Goal: Task Accomplishment & Management: Use online tool/utility

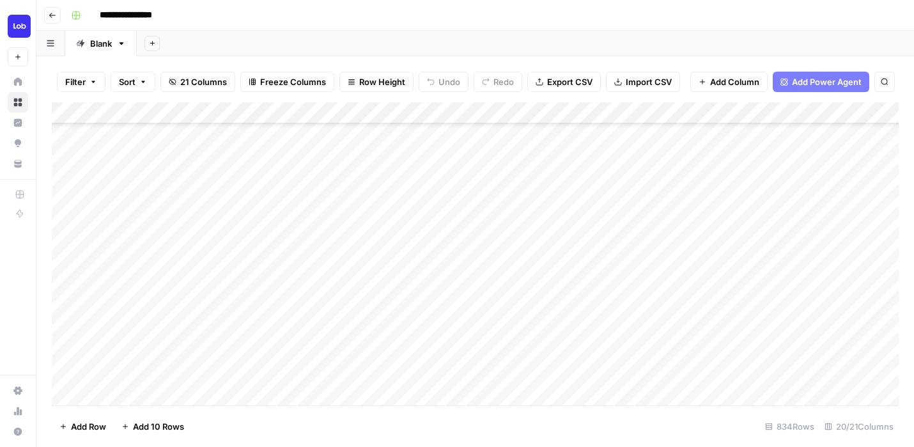
scroll to position [532, 0]
click at [303, 232] on div "Add Column" at bounding box center [475, 253] width 847 height 303
click at [297, 204] on div "Add Column" at bounding box center [475, 253] width 847 height 303
click at [296, 225] on div "Add Column" at bounding box center [475, 253] width 847 height 303
click at [377, 251] on div "Add Column" at bounding box center [475, 253] width 847 height 303
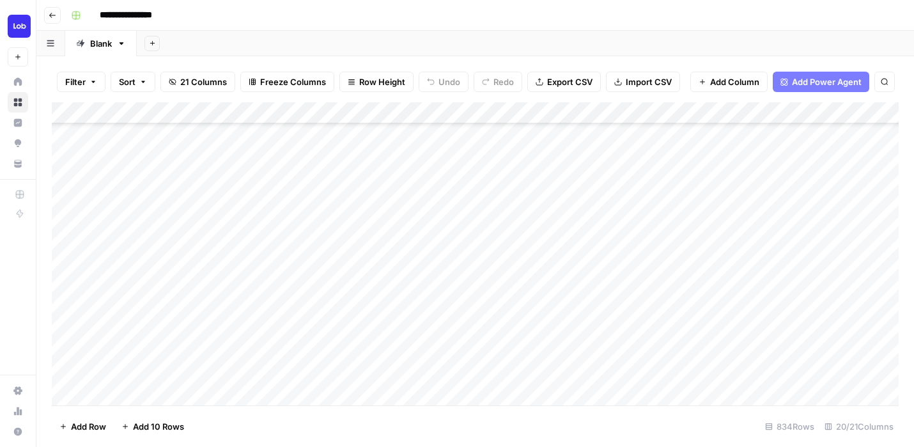
click at [377, 227] on div "Add Column" at bounding box center [475, 253] width 847 height 303
click at [383, 208] on div "Add Column" at bounding box center [475, 253] width 847 height 303
click at [382, 230] on div "Add Column" at bounding box center [475, 253] width 847 height 303
click at [400, 246] on div "Add Column" at bounding box center [475, 253] width 847 height 303
click at [399, 234] on div "Add Column" at bounding box center [475, 253] width 847 height 303
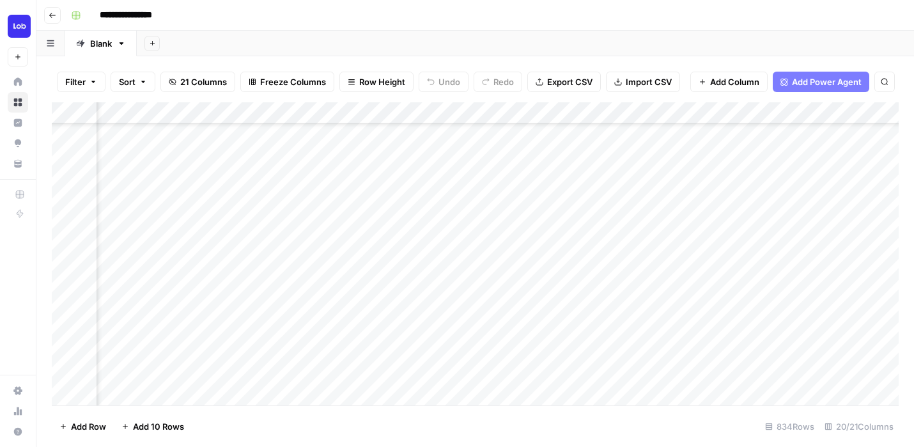
scroll to position [532, 1998]
click at [273, 228] on div "Add Column" at bounding box center [475, 253] width 847 height 303
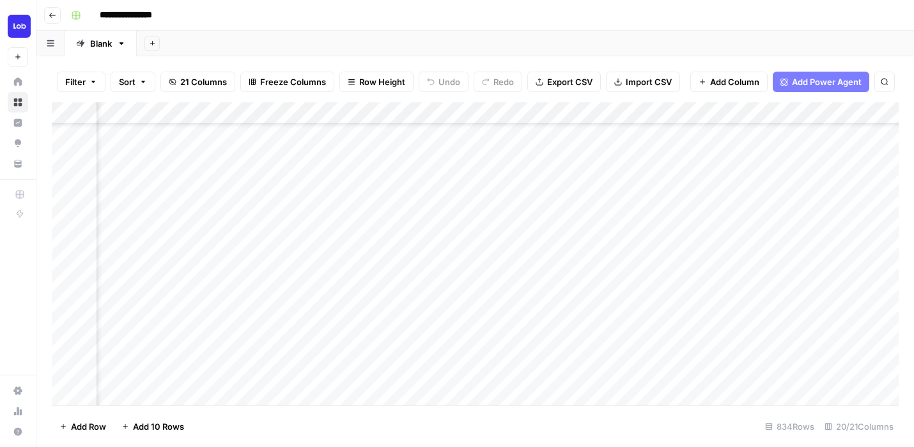
click at [498, 230] on div "Add Column" at bounding box center [475, 253] width 847 height 303
click at [709, 226] on div "Add Column" at bounding box center [475, 253] width 847 height 303
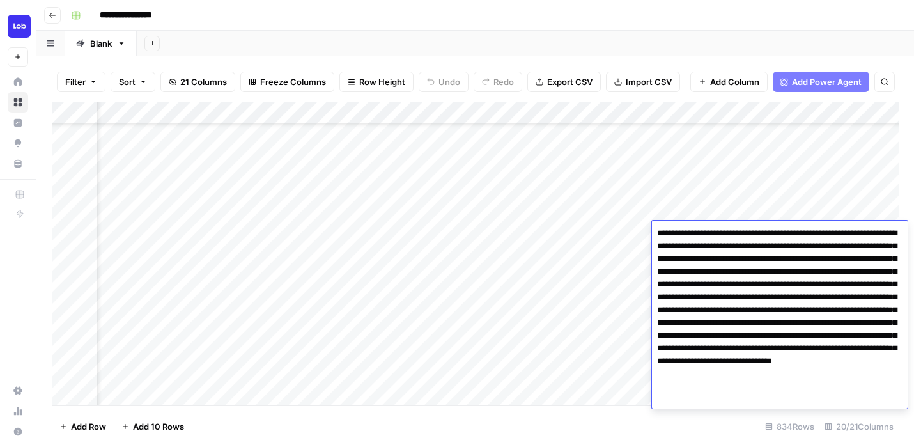
click at [712, 276] on textarea "**********" at bounding box center [780, 316] width 256 height 184
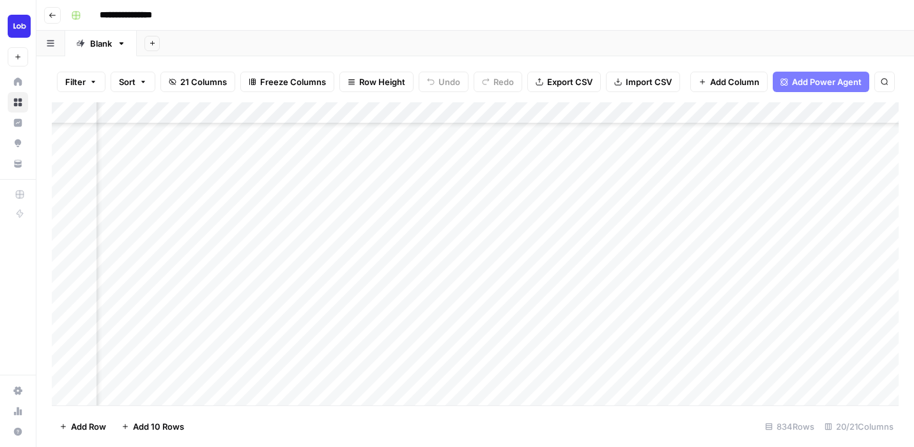
click at [717, 215] on div "Add Column" at bounding box center [475, 253] width 847 height 303
click at [717, 230] on div "Add Column" at bounding box center [475, 253] width 847 height 303
click at [739, 233] on div "Add Column" at bounding box center [475, 253] width 847 height 303
click at [529, 230] on div "Add Column" at bounding box center [475, 253] width 847 height 303
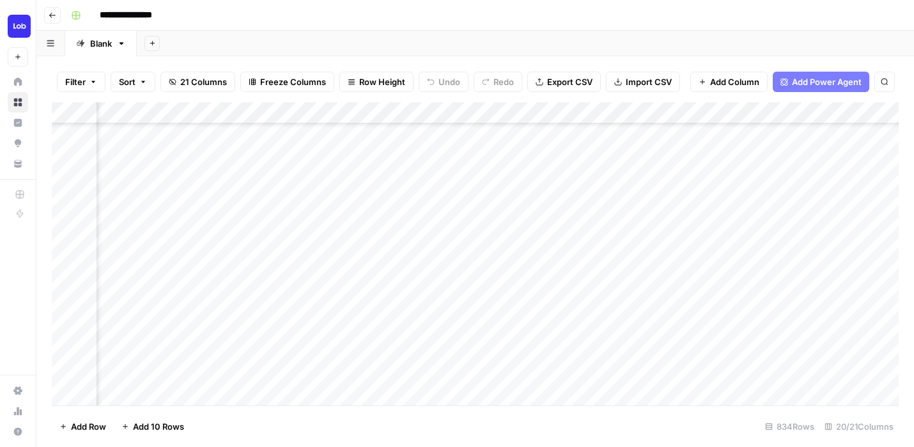
click at [529, 230] on div "Add Column" at bounding box center [475, 253] width 847 height 303
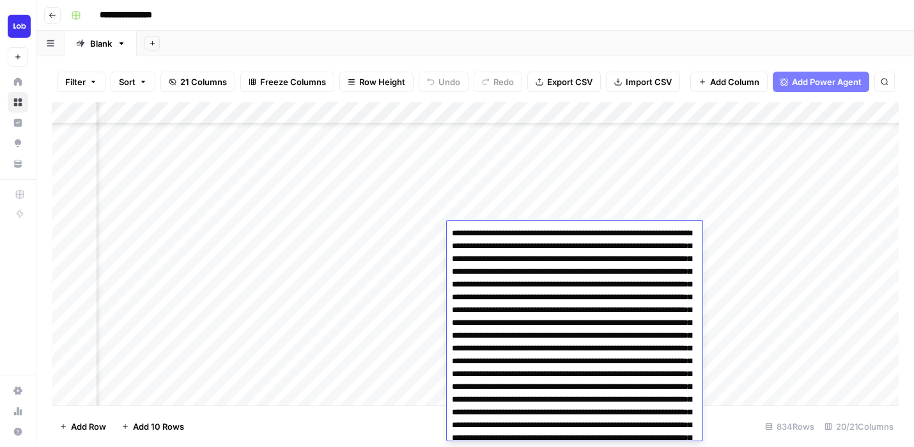
scroll to position [64568, 0]
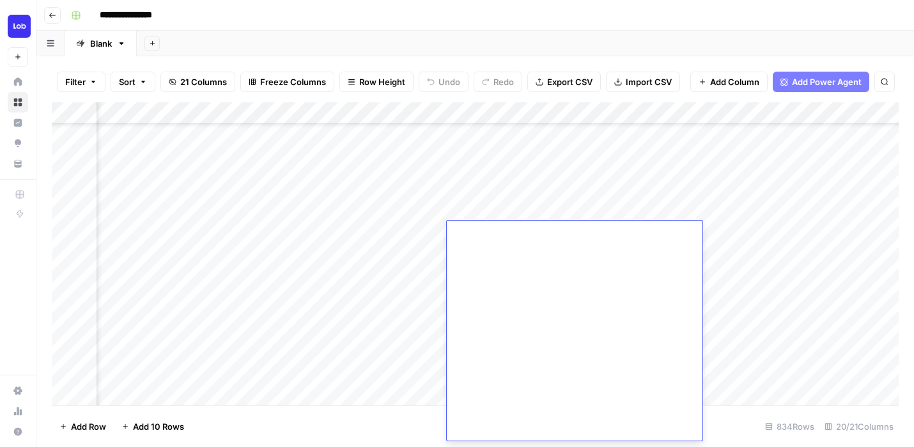
click at [421, 234] on div "Add Column" at bounding box center [475, 253] width 847 height 303
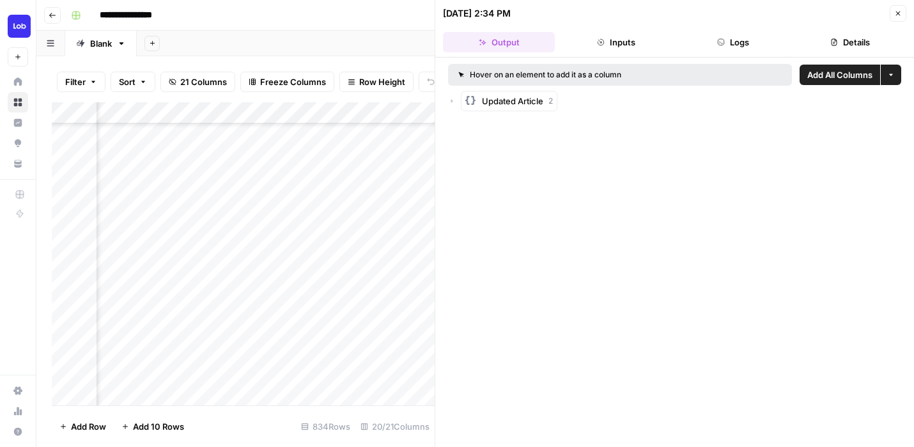
click at [381, 47] on div "Add Sheet" at bounding box center [526, 44] width 778 height 26
click at [368, 175] on div "Add Column" at bounding box center [243, 253] width 383 height 303
click at [353, 259] on div "Add Column" at bounding box center [243, 253] width 383 height 303
click at [179, 253] on div "Add Column" at bounding box center [243, 253] width 383 height 303
click at [902, 12] on icon "button" at bounding box center [899, 14] width 8 height 8
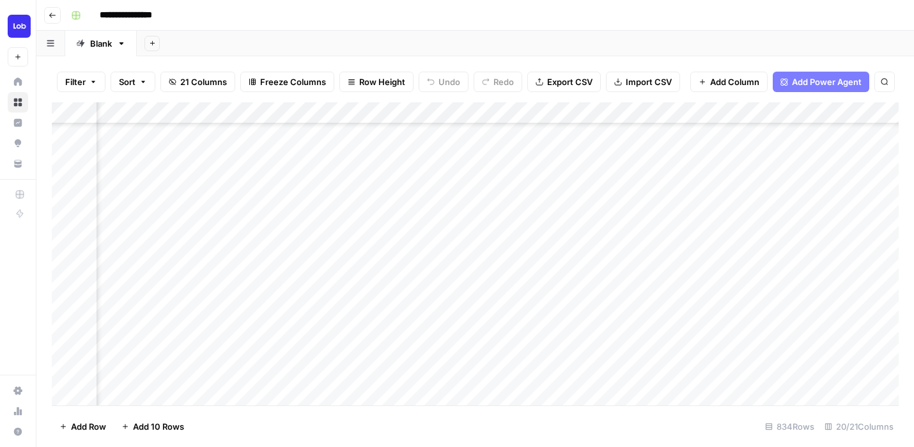
click at [513, 246] on div "Add Column" at bounding box center [475, 253] width 847 height 303
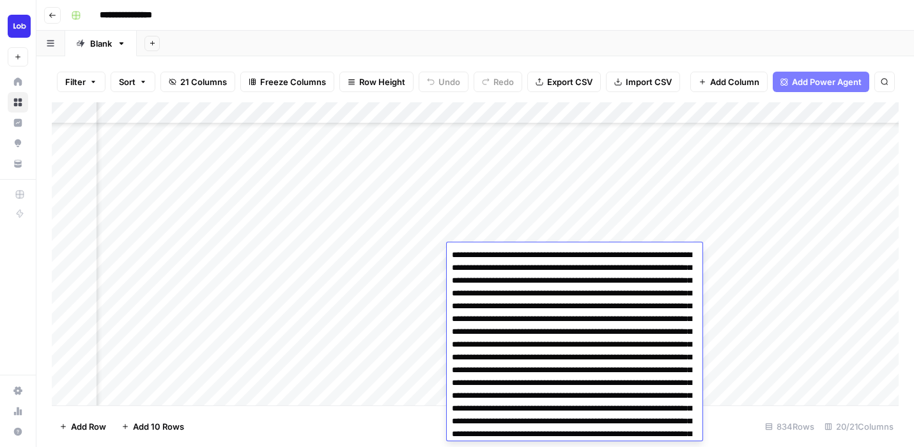
click at [512, 226] on div "Add Column" at bounding box center [475, 253] width 847 height 303
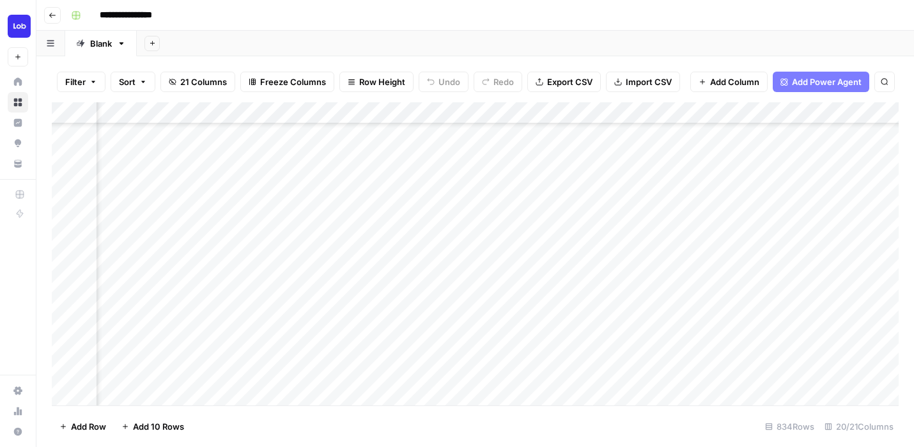
click at [510, 255] on div "Add Column" at bounding box center [475, 253] width 847 height 303
